Goal: Task Accomplishment & Management: Use online tool/utility

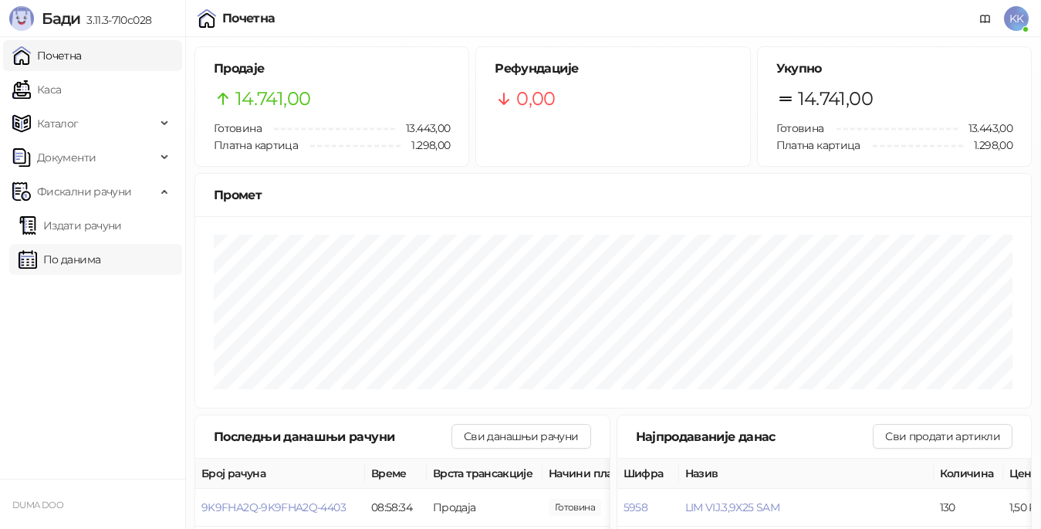
click at [84, 258] on link "По данима" at bounding box center [60, 259] width 82 height 31
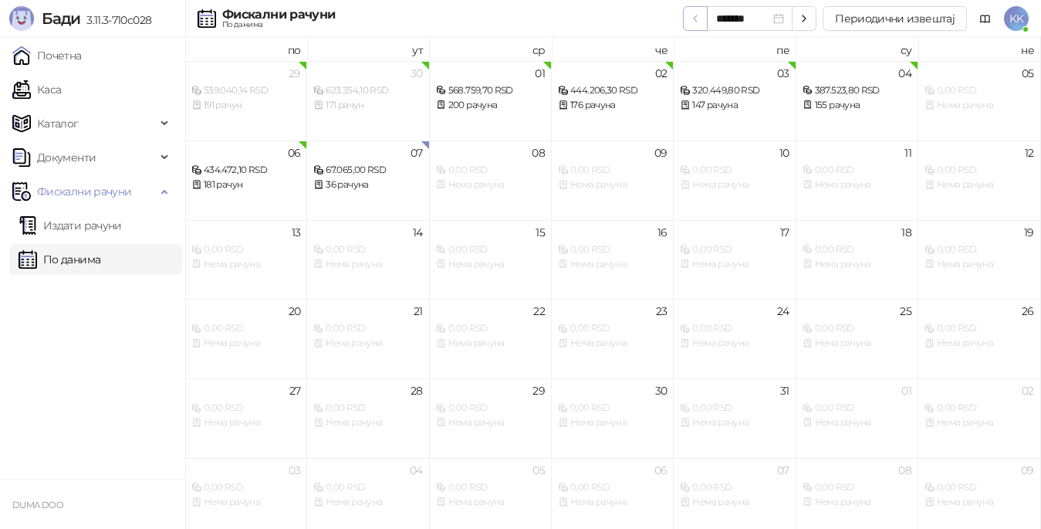
click at [697, 21] on icon "button" at bounding box center [695, 18] width 3 height 6
type input "*******"
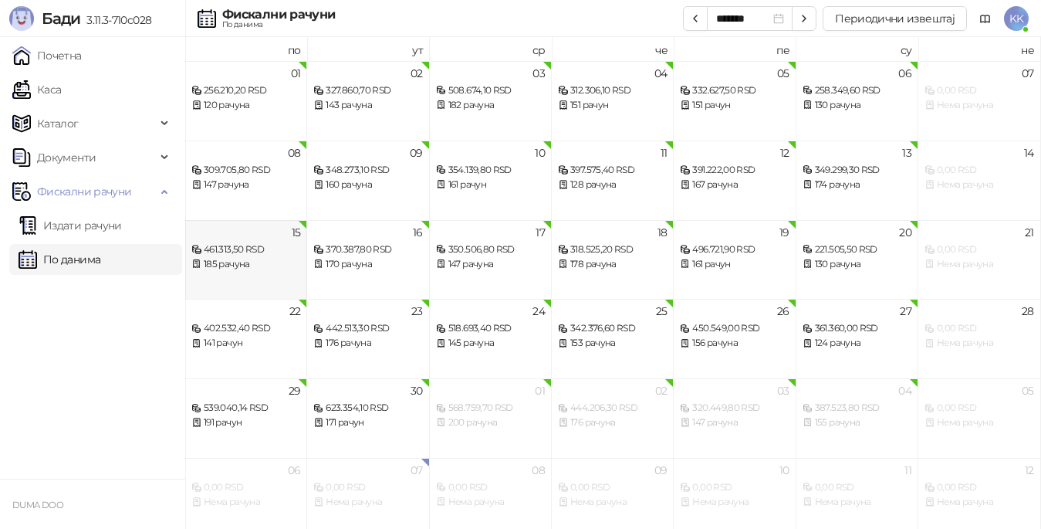
click at [260, 253] on div "461.313,50 RSD" at bounding box center [245, 249] width 109 height 15
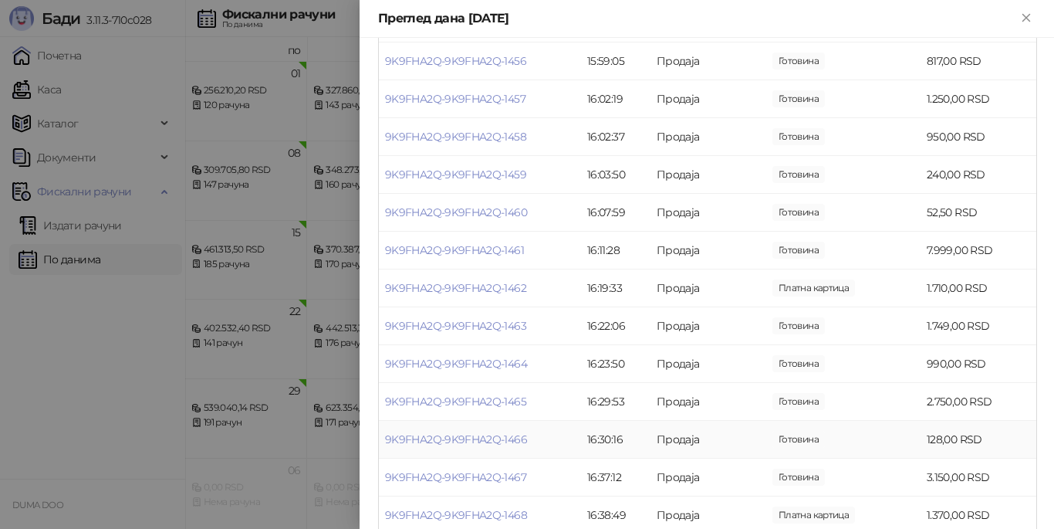
scroll to position [6097, 0]
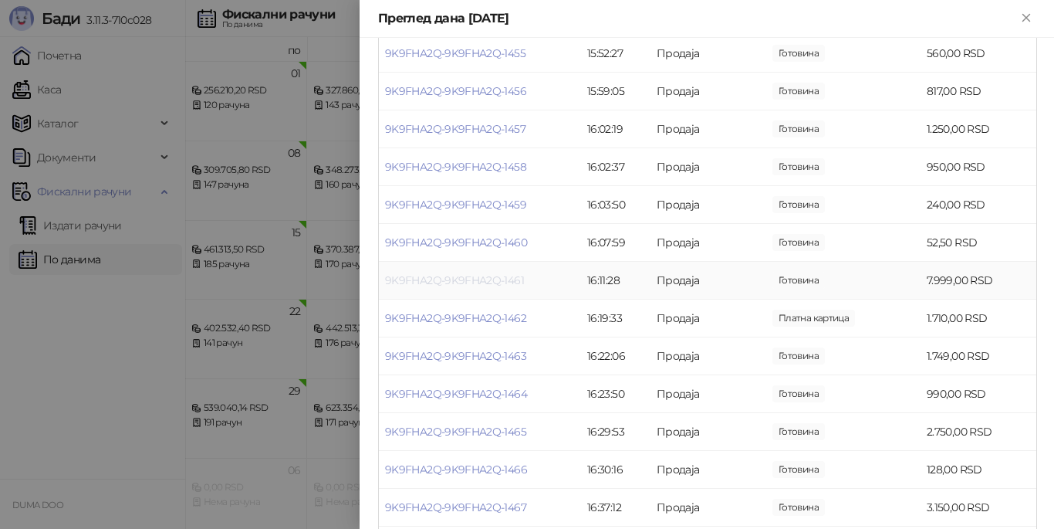
click at [451, 287] on link "9K9FHA2Q-9K9FHA2Q-1461" at bounding box center [454, 280] width 139 height 14
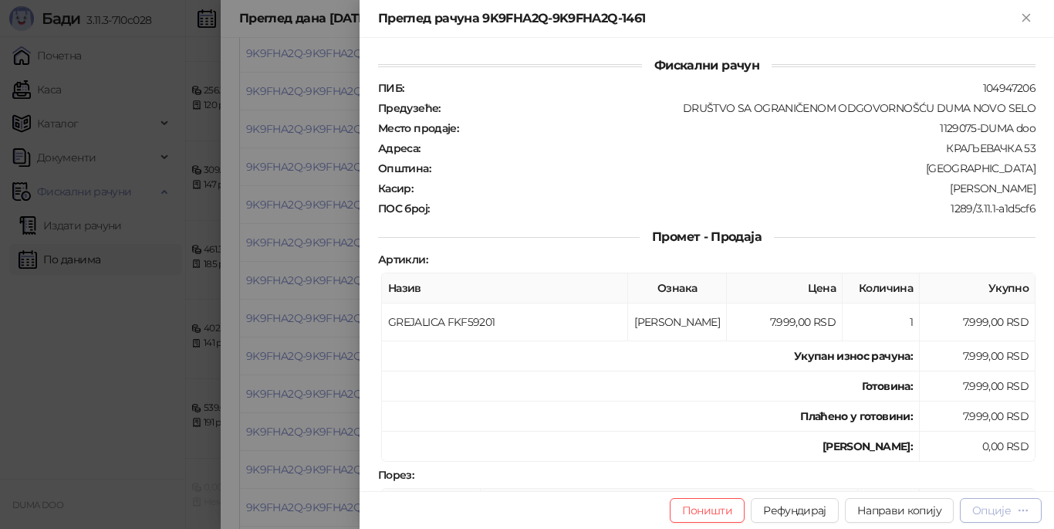
click at [977, 500] on button "Опције" at bounding box center [1001, 510] width 82 height 25
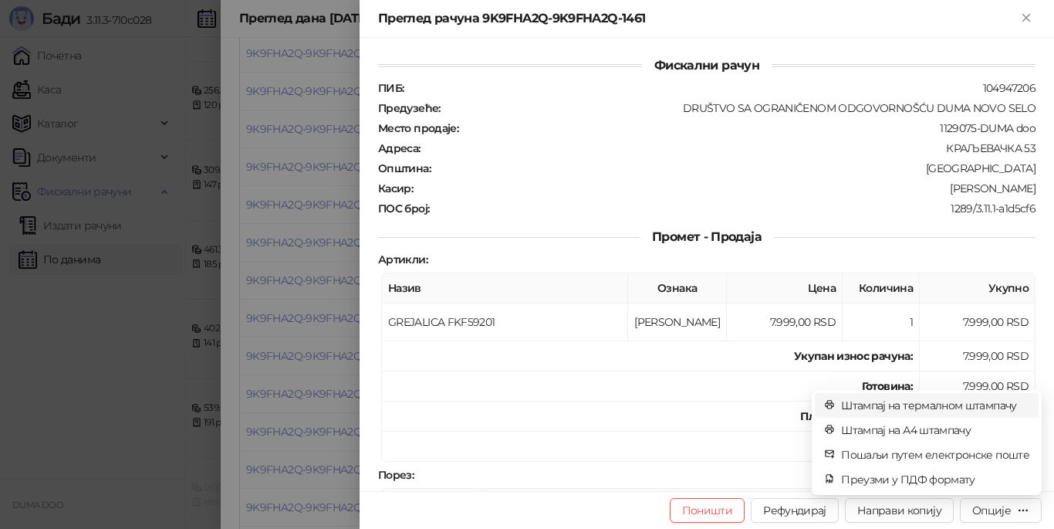
click at [923, 405] on span "Штампај на термалном штампачу" at bounding box center [935, 405] width 188 height 17
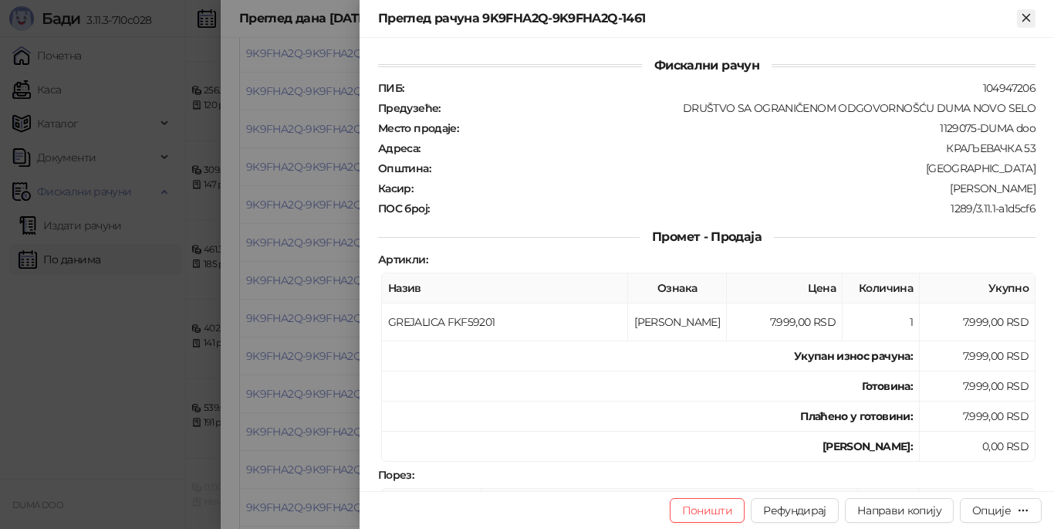
click at [1018, 12] on button "Close" at bounding box center [1026, 18] width 19 height 19
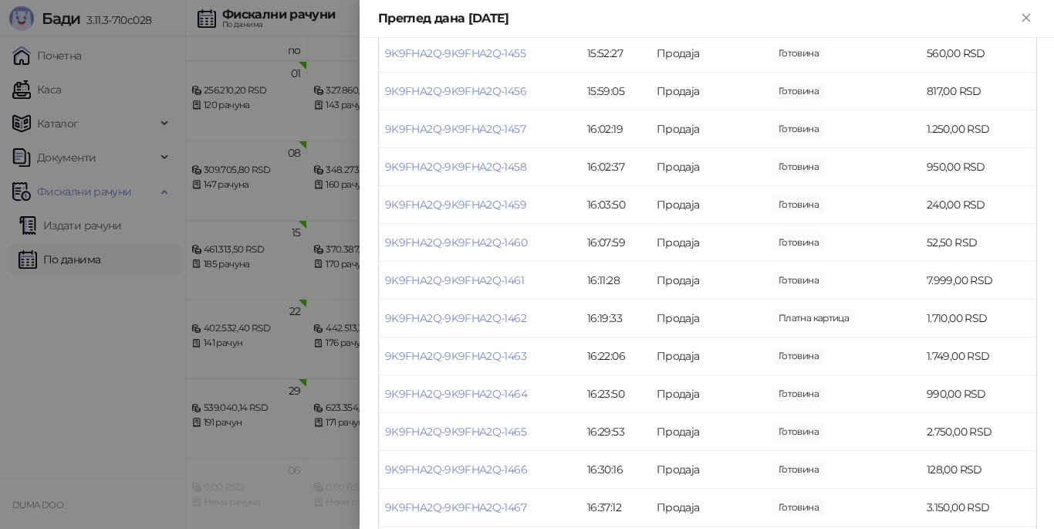
click at [1022, 16] on icon "Close" at bounding box center [1027, 18] width 14 height 14
